Goal: Information Seeking & Learning: Obtain resource

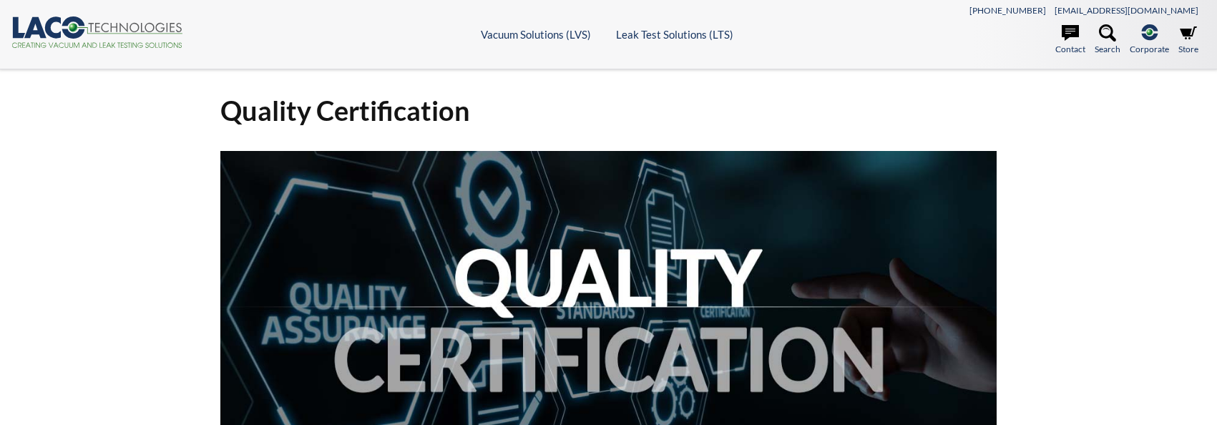
select select "Widget Language Translate"
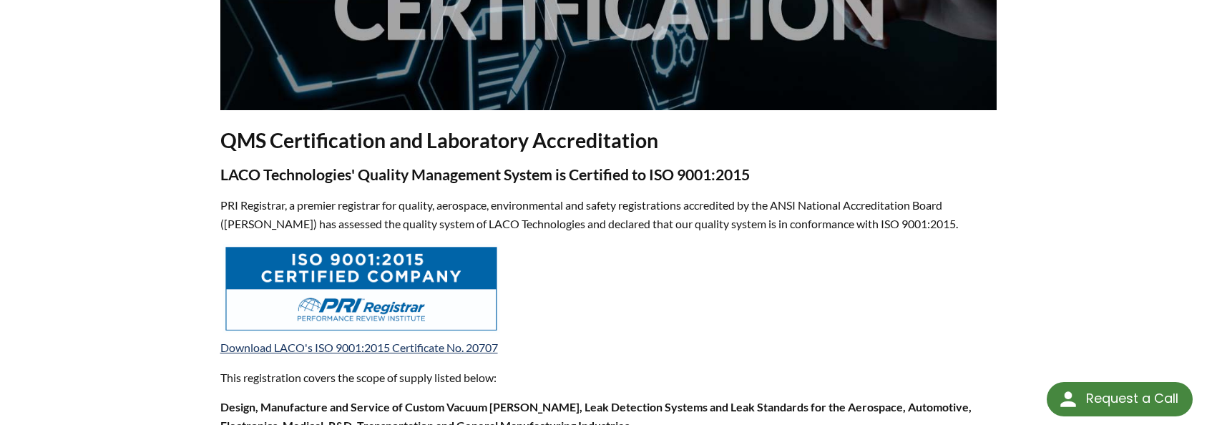
scroll to position [361, 0]
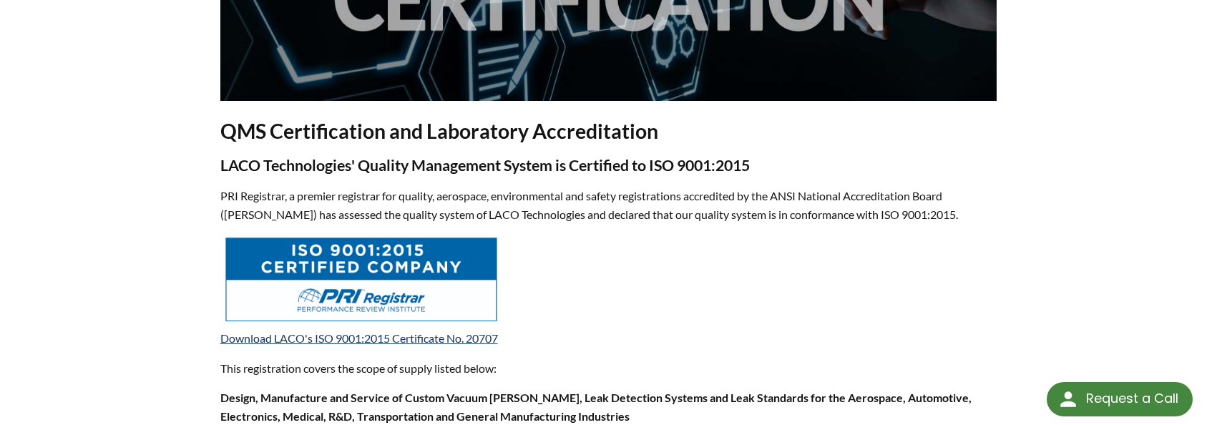
click at [388, 256] on img at bounding box center [361, 279] width 278 height 89
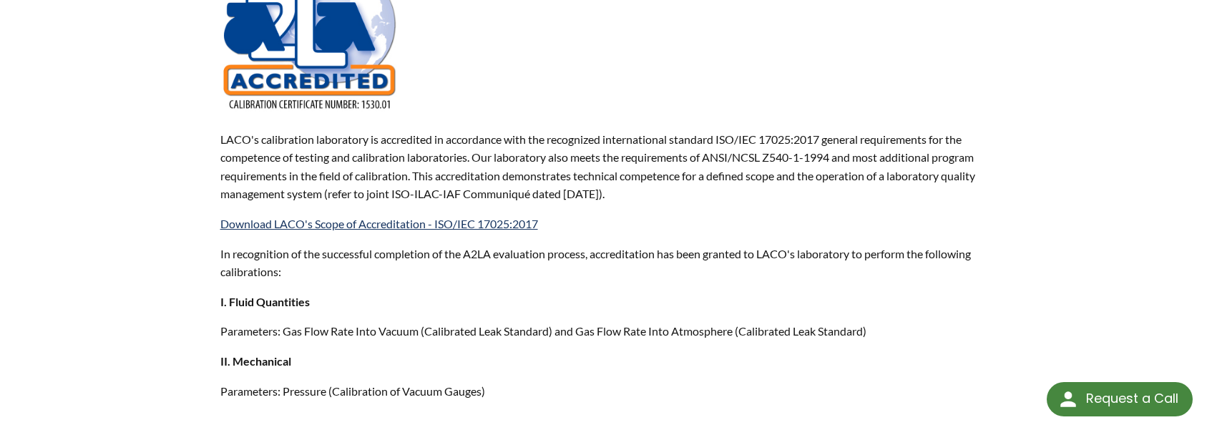
scroll to position [1069, 0]
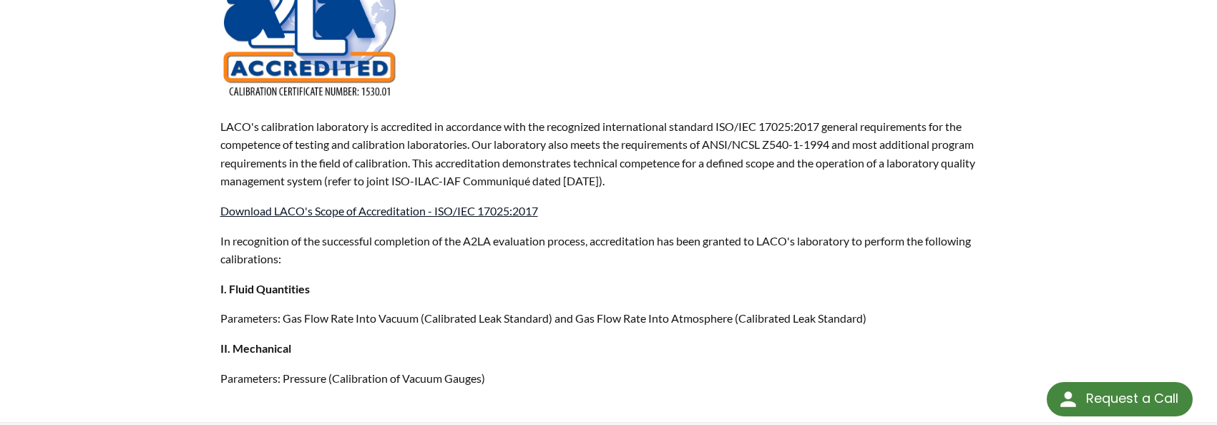
click at [436, 210] on link "Download LACO's Scope of Accreditation - ISO/IEC 17025:2017" at bounding box center [379, 211] width 318 height 14
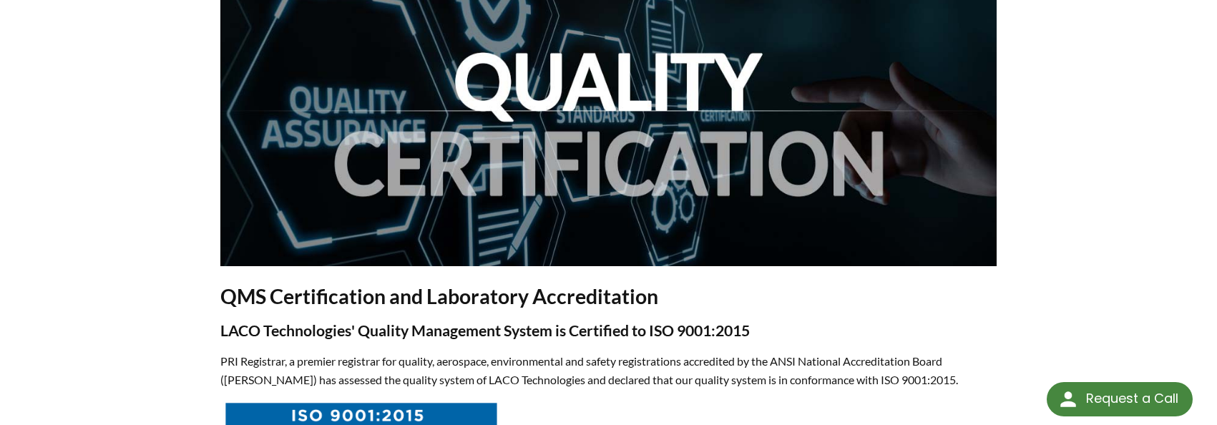
scroll to position [0, 0]
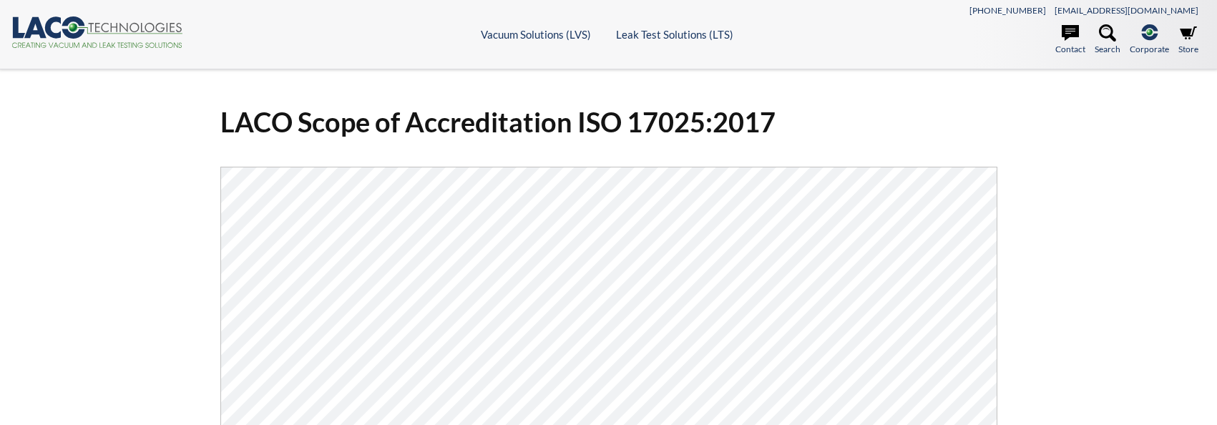
select select "Widget Language Translate"
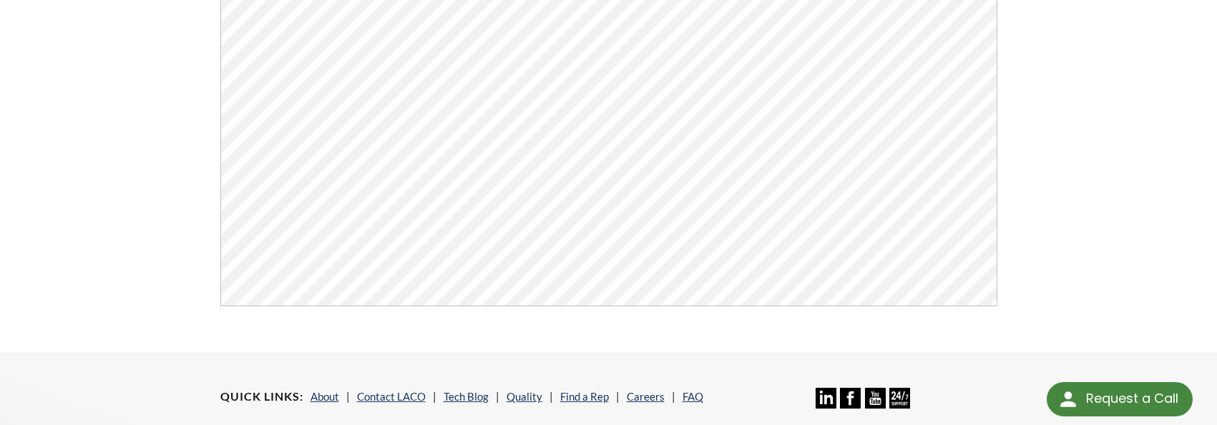
scroll to position [293, 0]
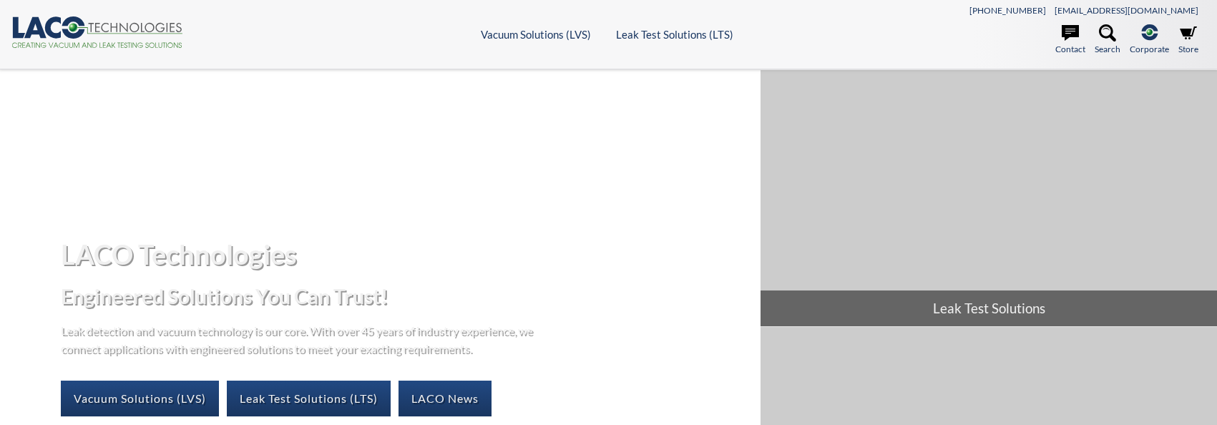
select select "Widget Language Translate"
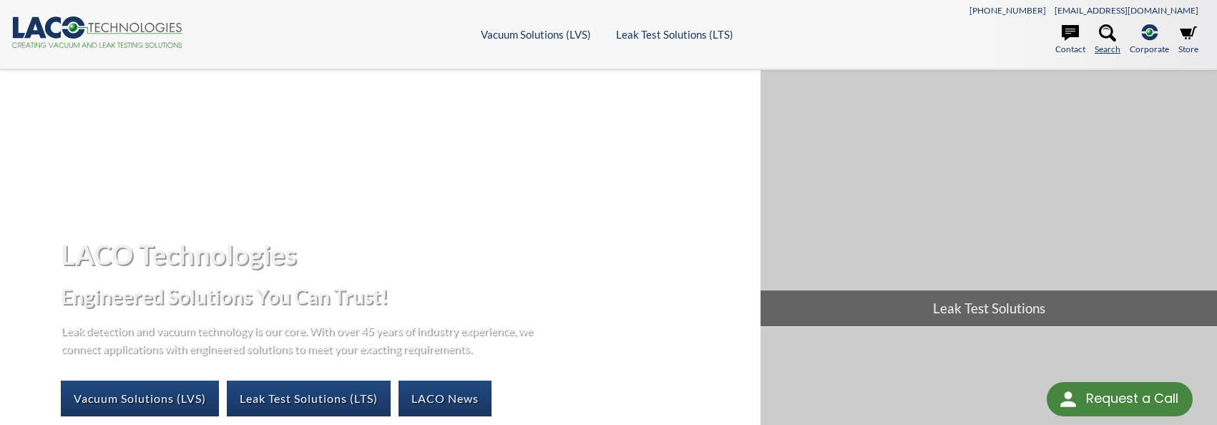
drag, startPoint x: 1097, startPoint y: 36, endPoint x: 1102, endPoint y: 30, distance: 8.1
click at [1097, 35] on link "Search" at bounding box center [1107, 39] width 26 height 31
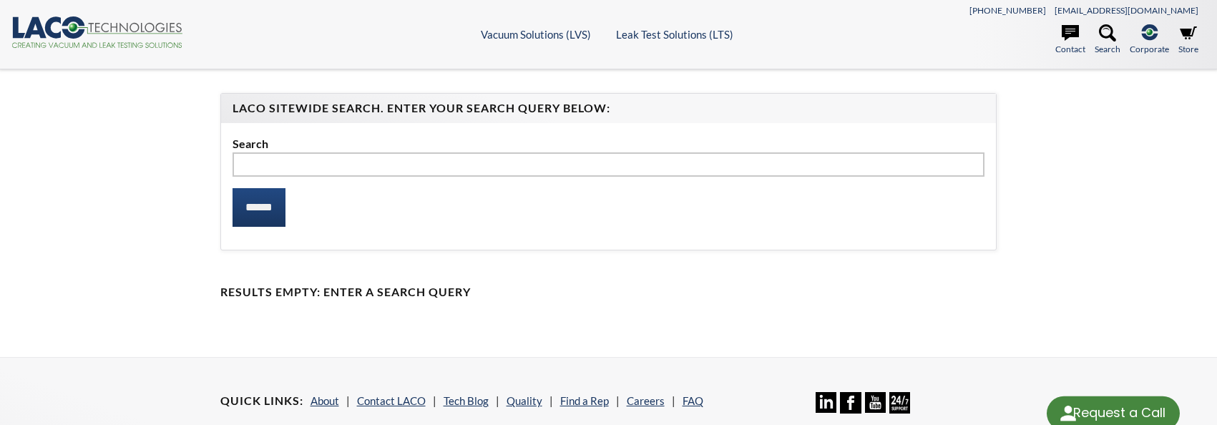
select select "Widget Language Translate"
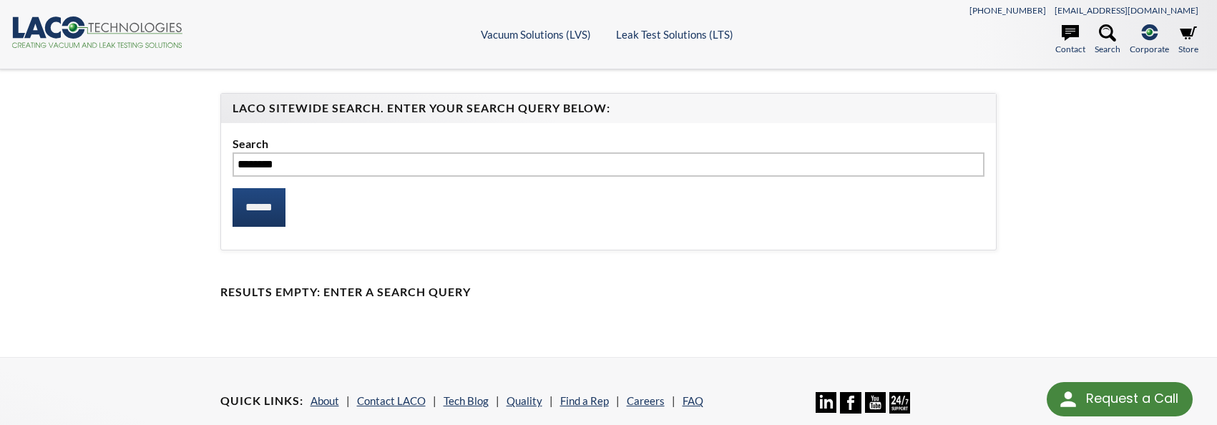
type input "********"
click at [232, 188] on input "******" at bounding box center [258, 207] width 53 height 39
select select "Widget Language Translate"
click at [254, 167] on input "********" at bounding box center [608, 164] width 752 height 24
type input "*********"
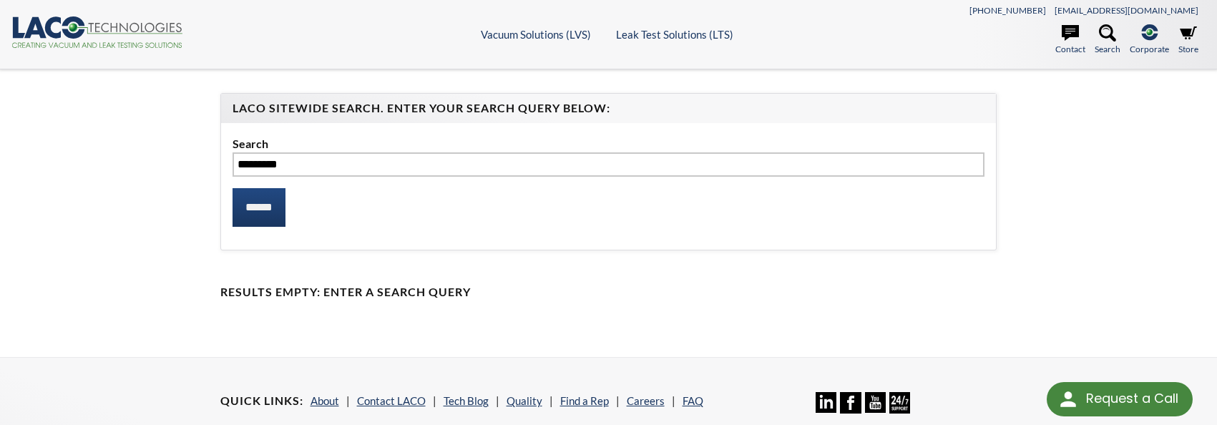
click at [232, 188] on input "******" at bounding box center [258, 207] width 53 height 39
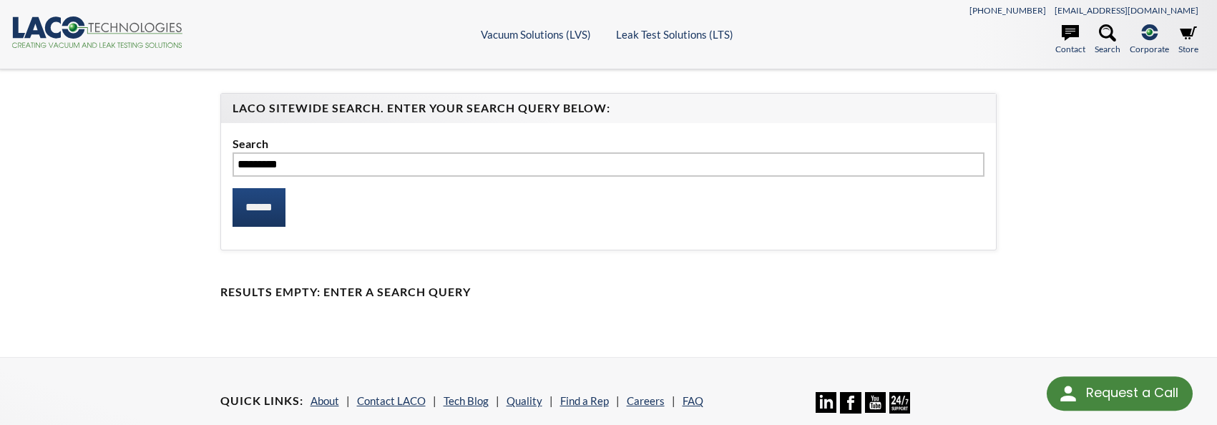
select select "Widget Language Translate"
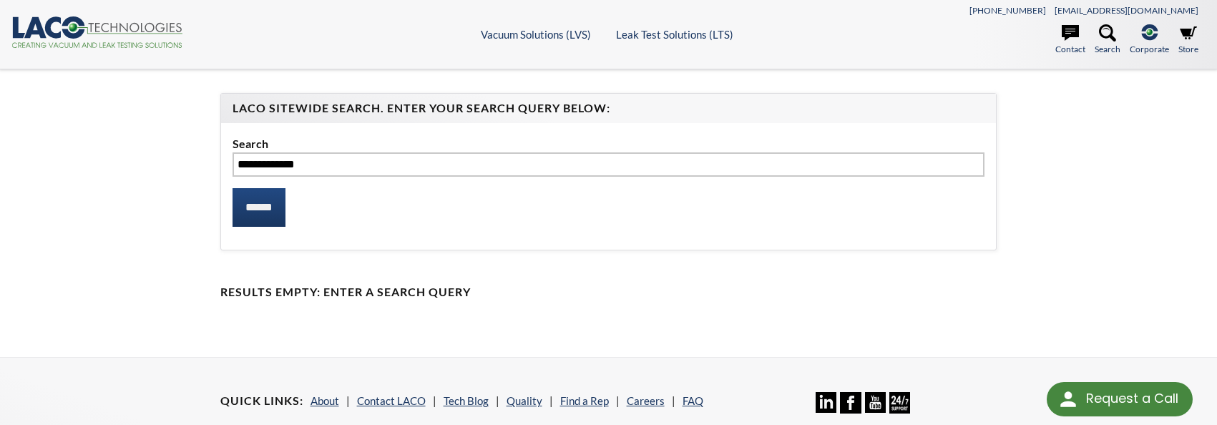
type input "**********"
click at [232, 188] on input "******" at bounding box center [258, 207] width 53 height 39
select select "Widget Language Translate"
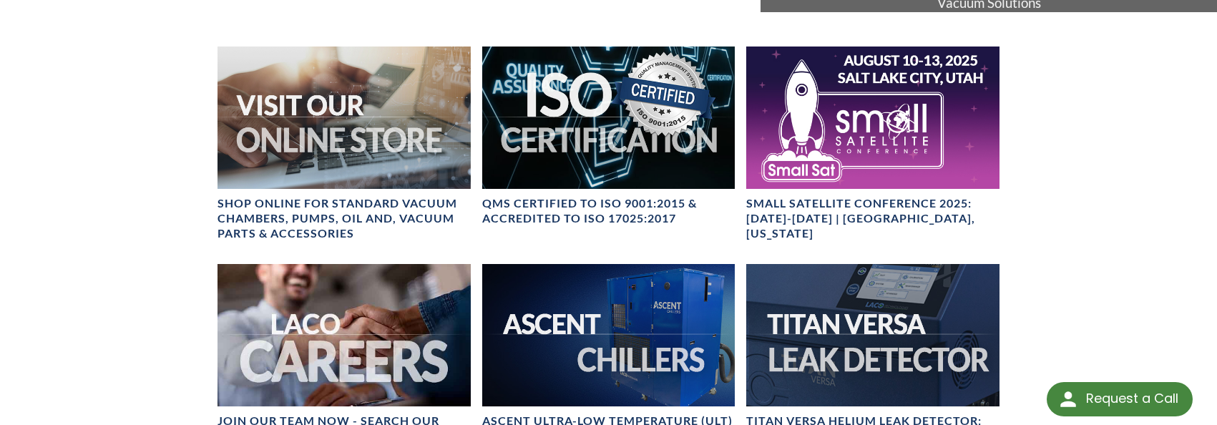
scroll to position [567, 0]
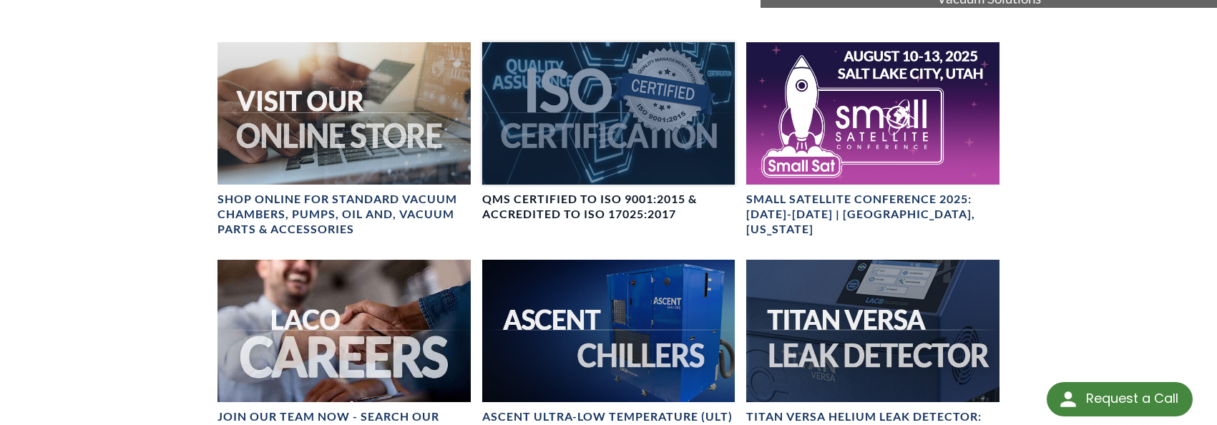
click at [612, 115] on div at bounding box center [608, 113] width 253 height 142
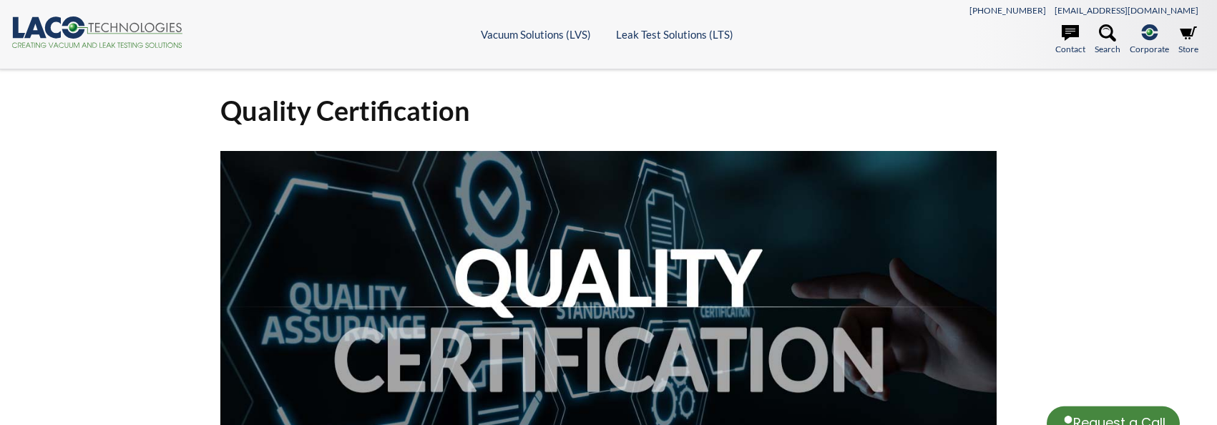
select select "Widget Language Translate"
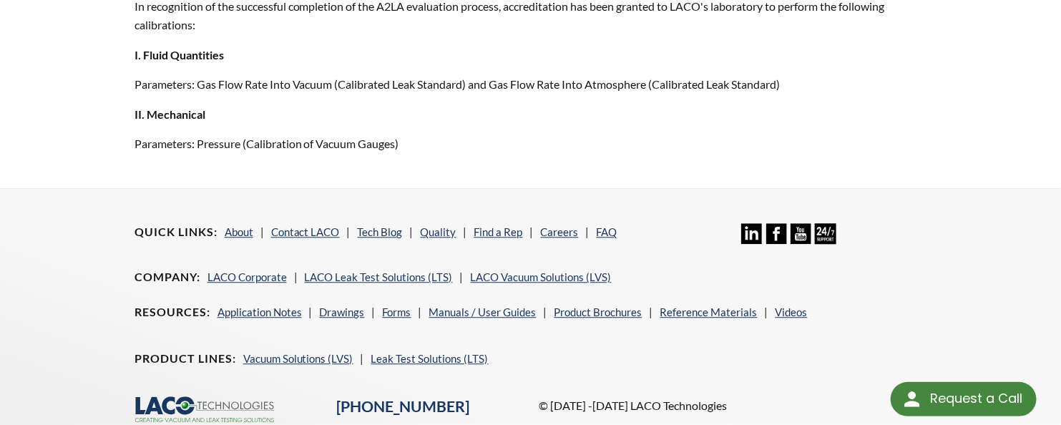
scroll to position [1403, 0]
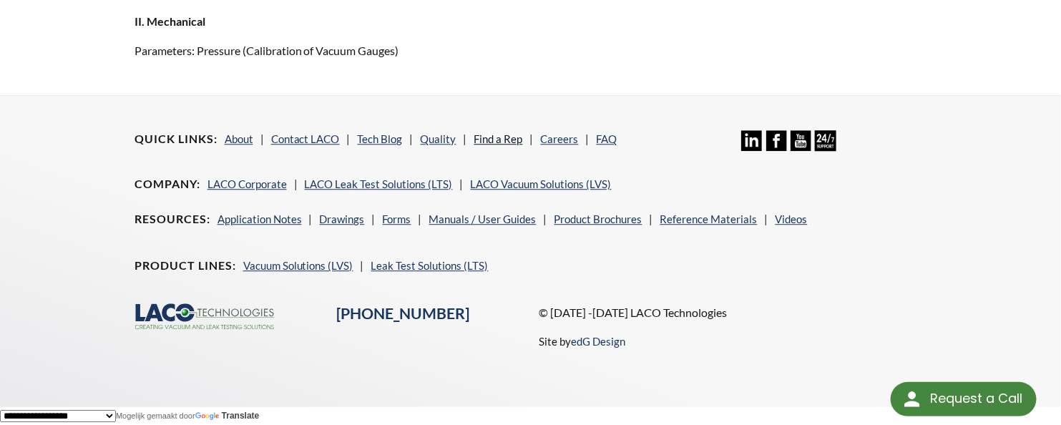
click at [491, 137] on link "Find a Rep" at bounding box center [498, 138] width 49 height 13
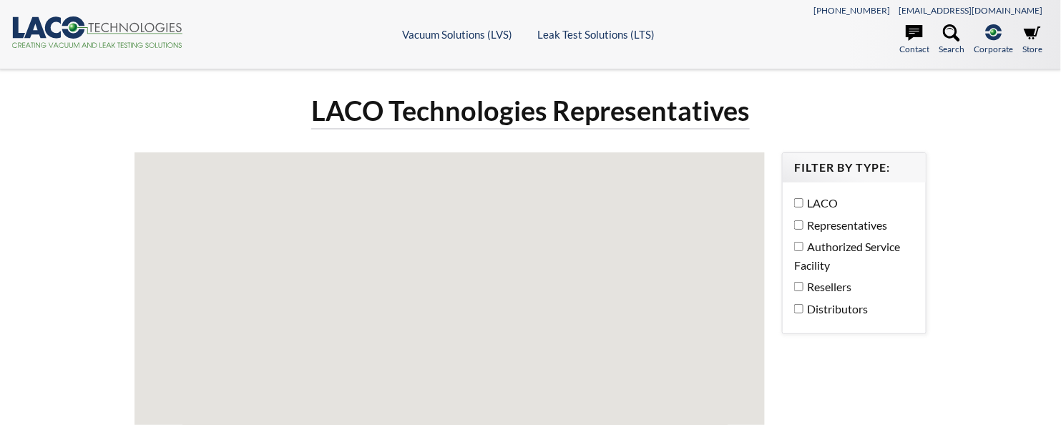
select select "Widget Language Translate"
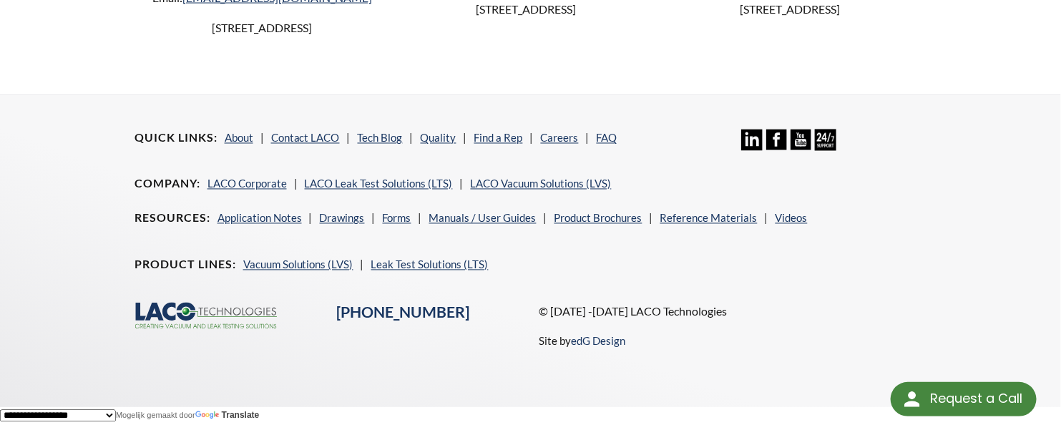
scroll to position [1024, 0]
click at [521, 178] on link "LACO Vacuum Solutions (LVS)" at bounding box center [541, 183] width 141 height 13
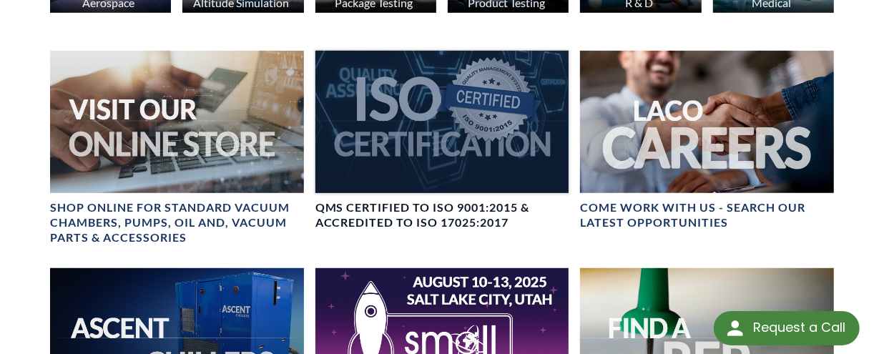
scroll to position [587, 0]
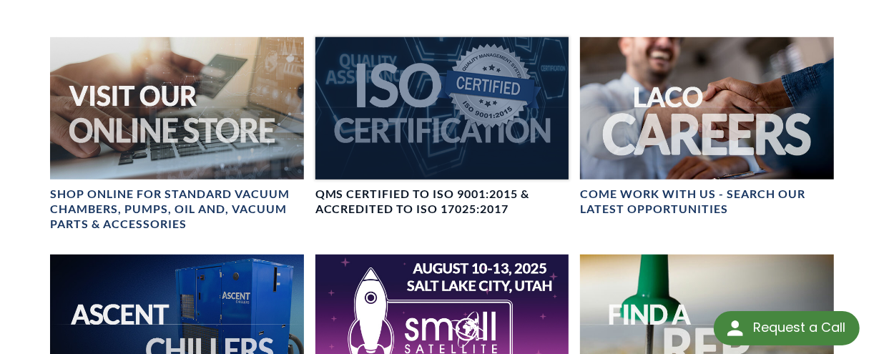
click at [446, 102] on div at bounding box center [442, 108] width 254 height 142
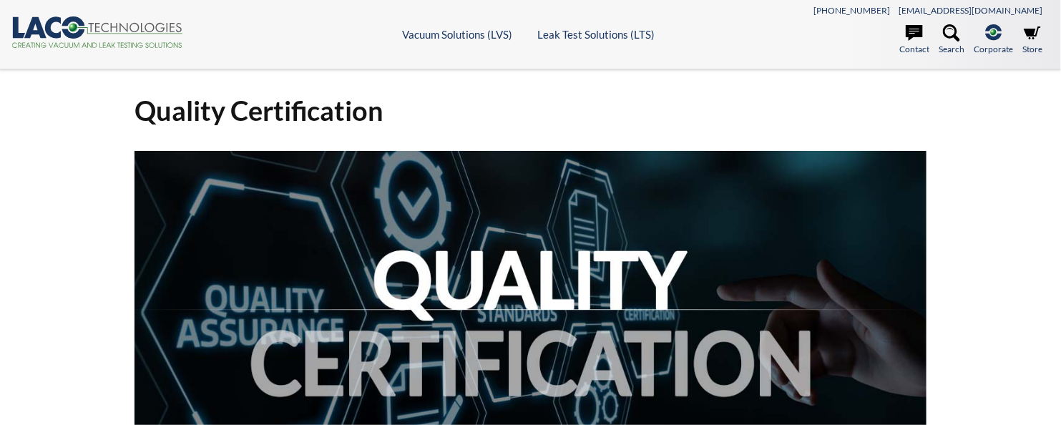
select select "Widget Language Translate"
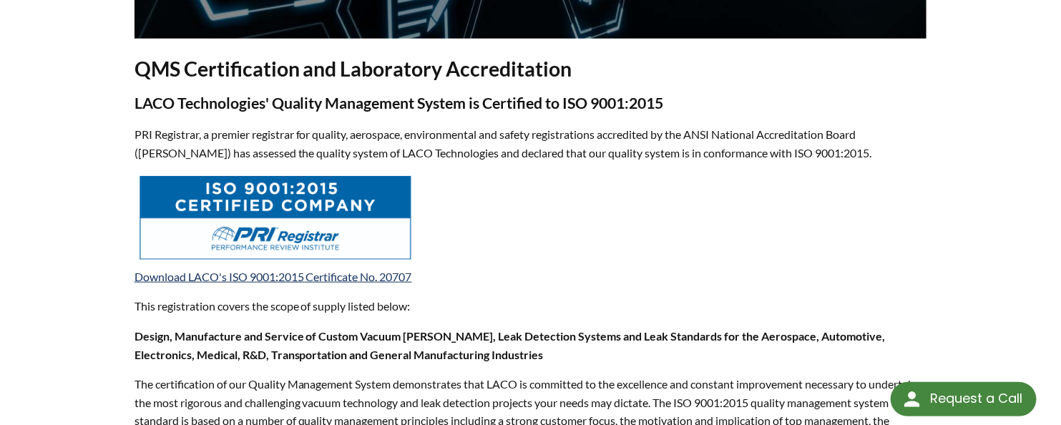
scroll to position [430, 0]
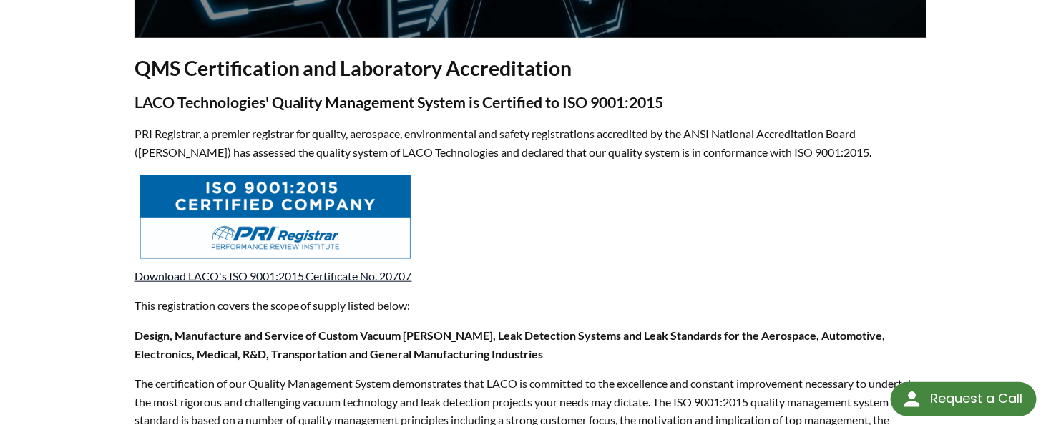
click at [235, 274] on link "Download LACO's ISO 9001:2015 Certificate No. 20707" at bounding box center [273, 276] width 278 height 14
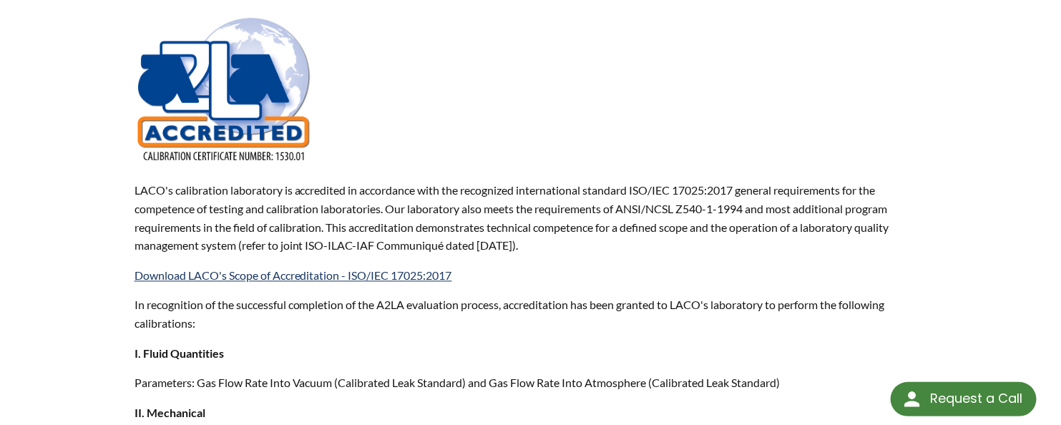
scroll to position [1014, 0]
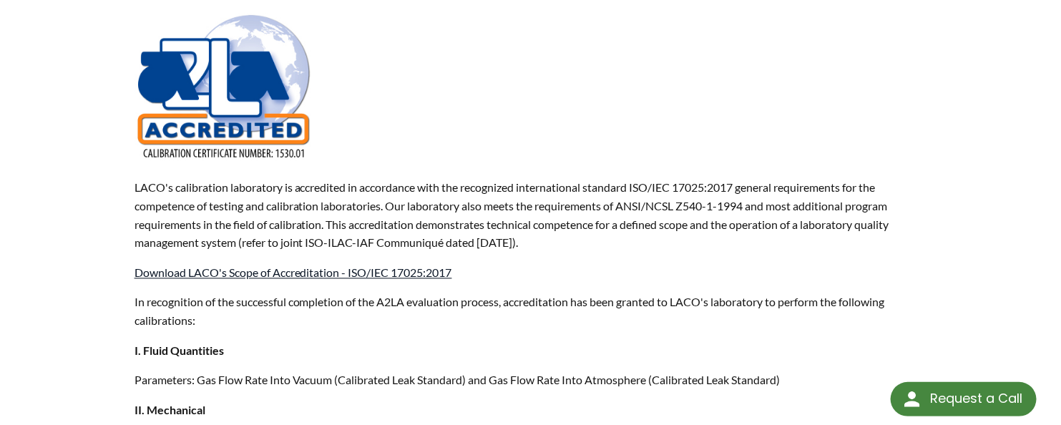
click at [295, 270] on link "Download LACO's Scope of Accreditation - ISO/IEC 17025:2017" at bounding box center [293, 273] width 318 height 14
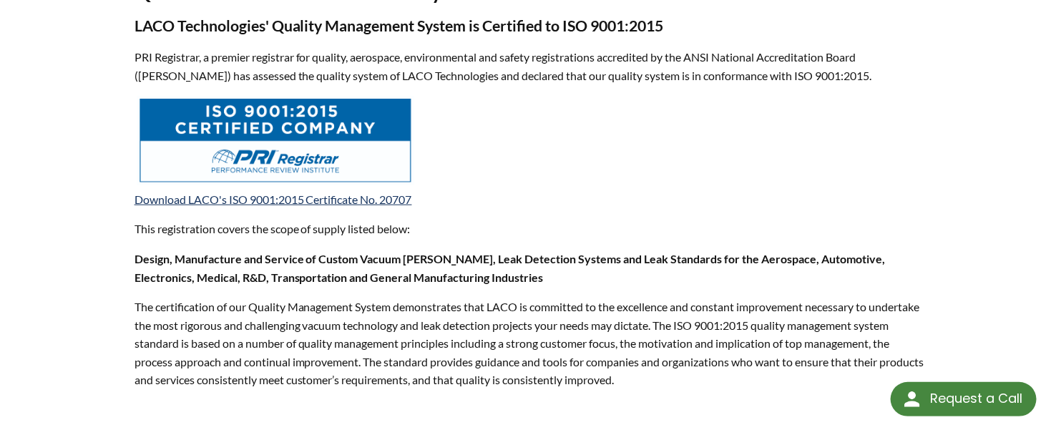
scroll to position [0, 0]
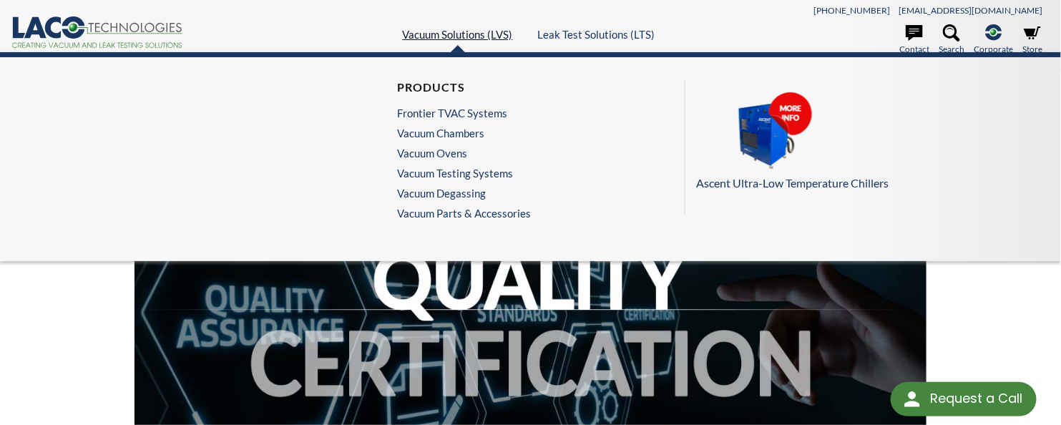
click at [465, 31] on link "Vacuum Solutions (LVS)" at bounding box center [458, 34] width 110 height 13
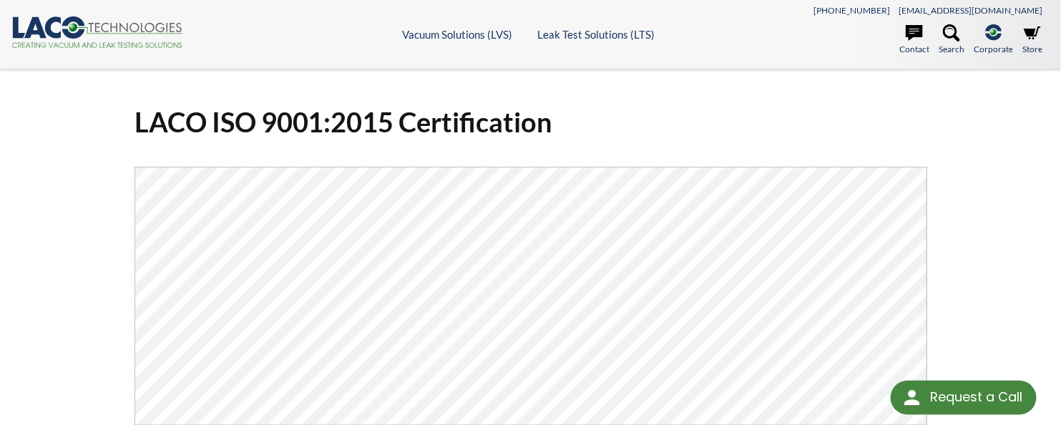
select select "Widget Language Translate"
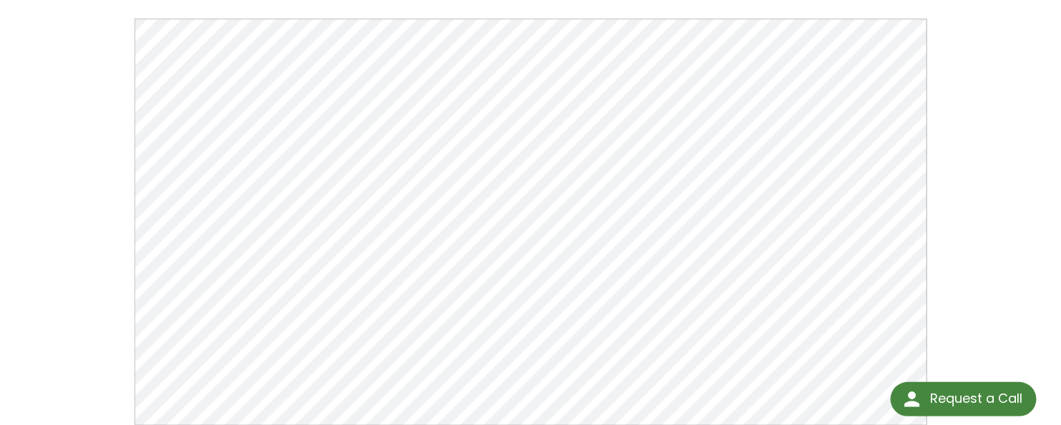
scroll to position [136, 0]
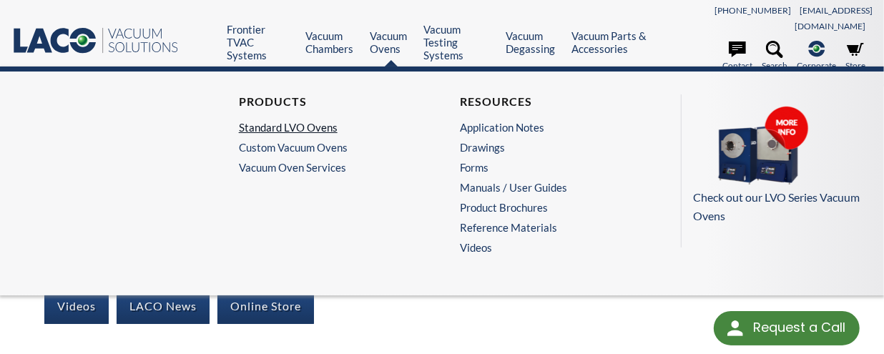
click at [274, 121] on link "Standard LVO Ovens" at bounding box center [328, 127] width 179 height 13
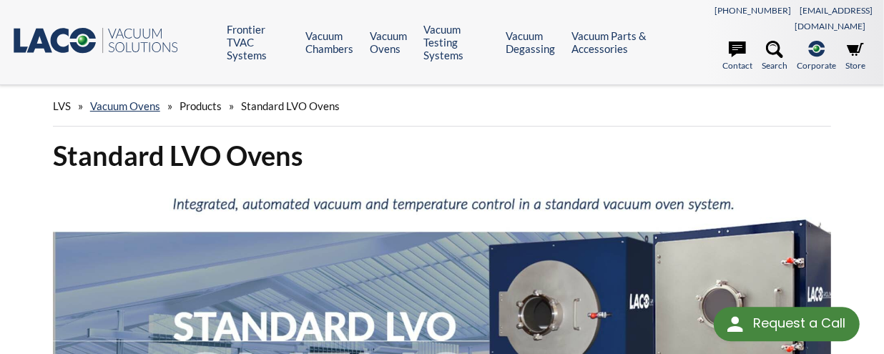
select select "Widget Language Translate"
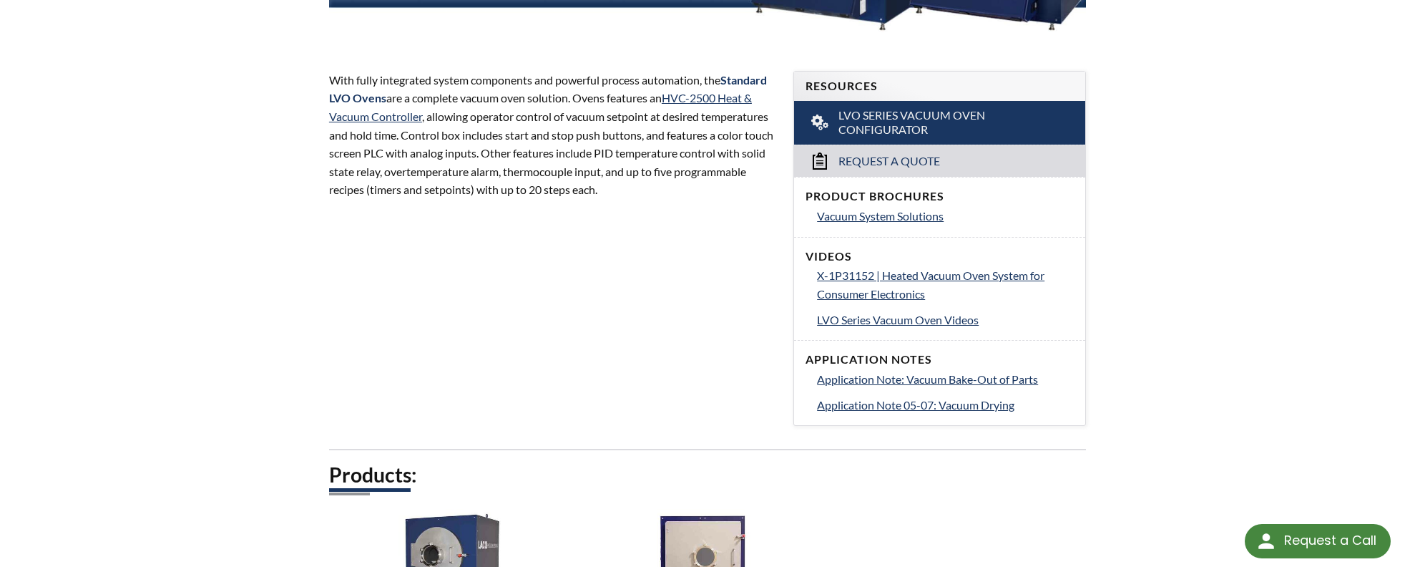
scroll to position [431, 0]
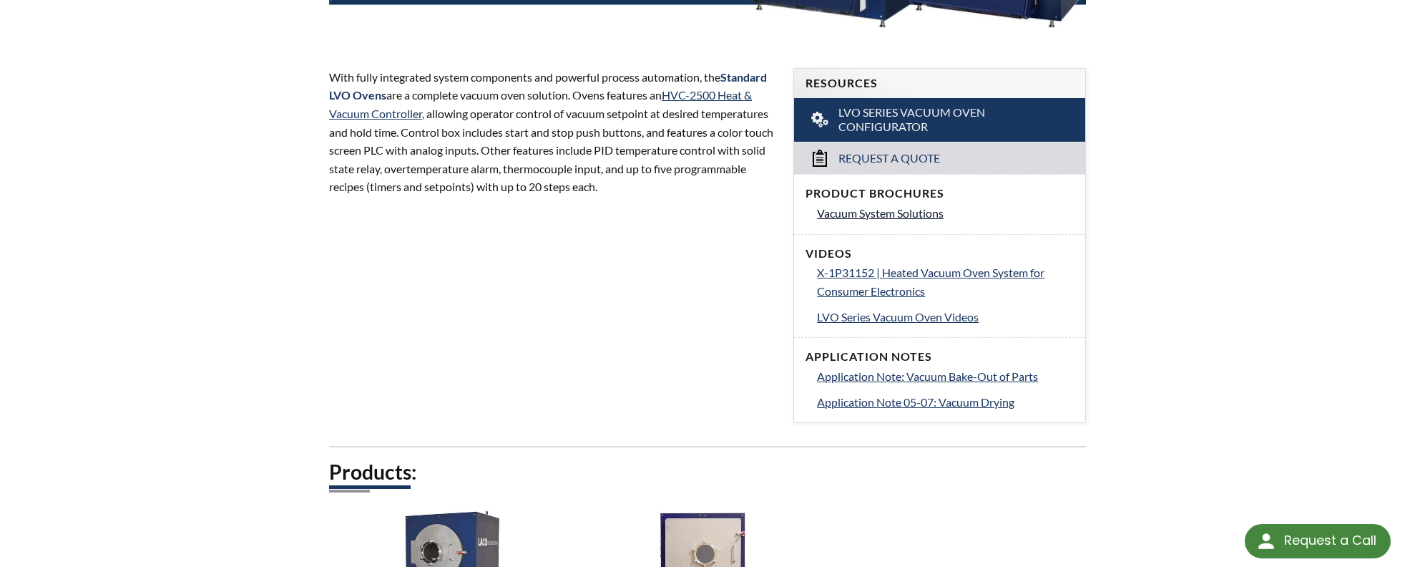
click at [883, 212] on span "Vacuum System Solutions" at bounding box center [880, 213] width 127 height 14
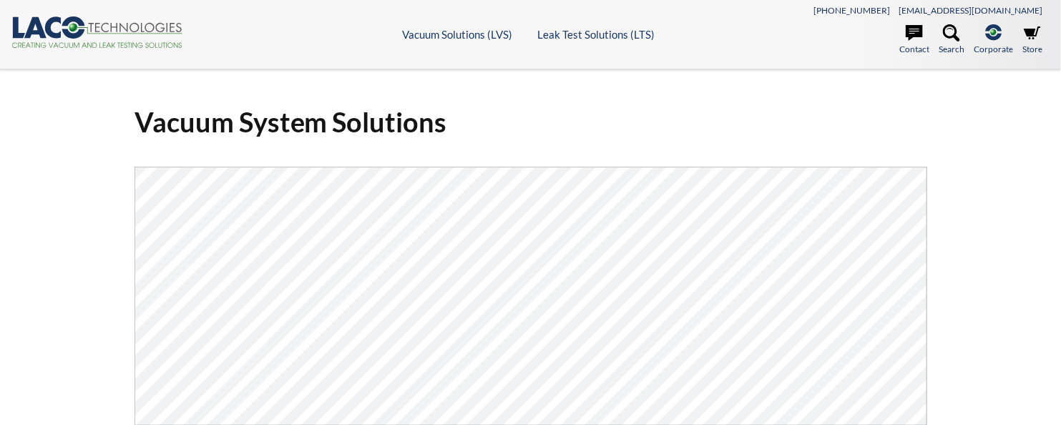
select select "Widget Language Translate"
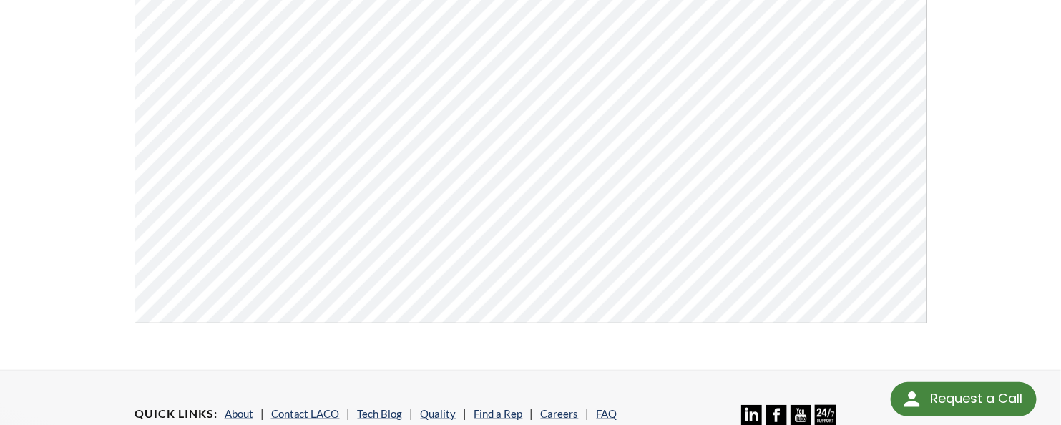
scroll to position [273, 0]
